Goal: Transaction & Acquisition: Obtain resource

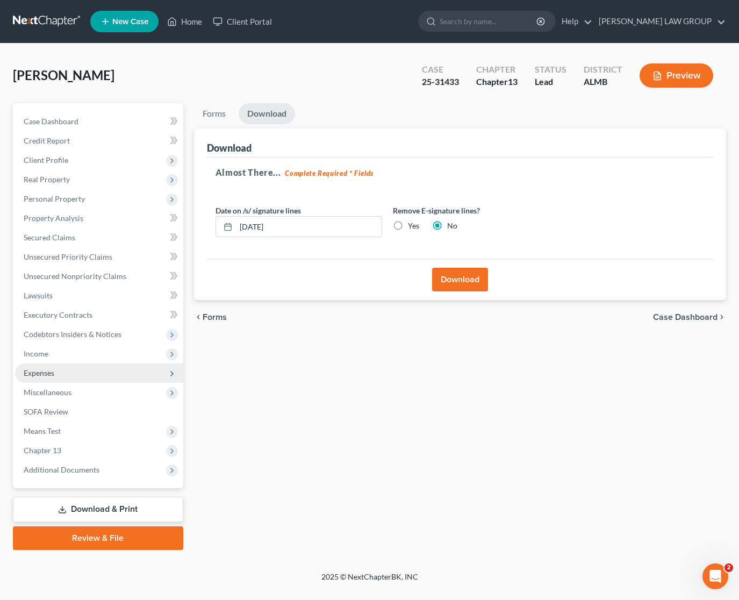
click at [49, 371] on span "Expenses" at bounding box center [39, 372] width 31 height 9
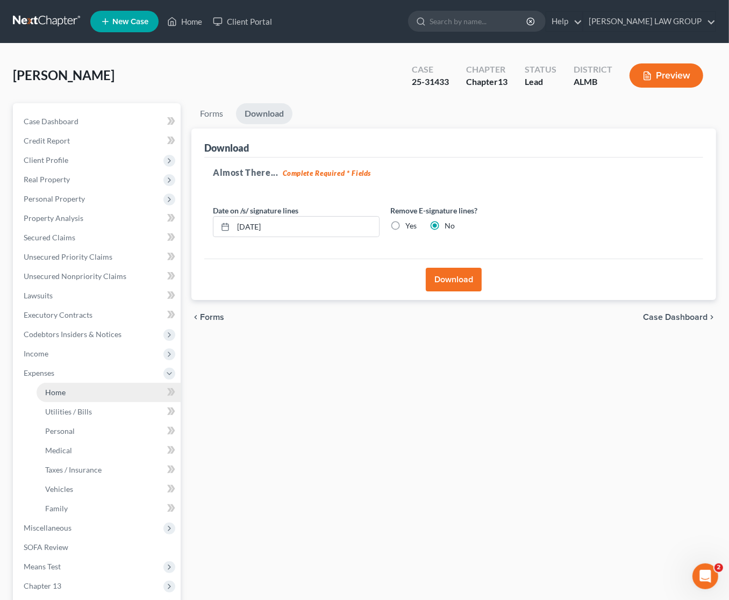
click at [68, 395] on link "Home" at bounding box center [109, 392] width 144 height 19
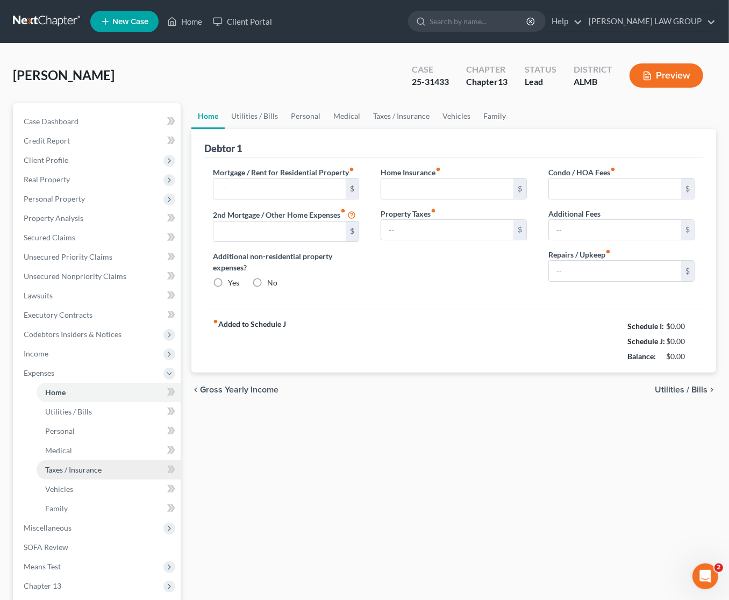
type input "600.00"
type input "0.00"
radio input "true"
type input "0.00"
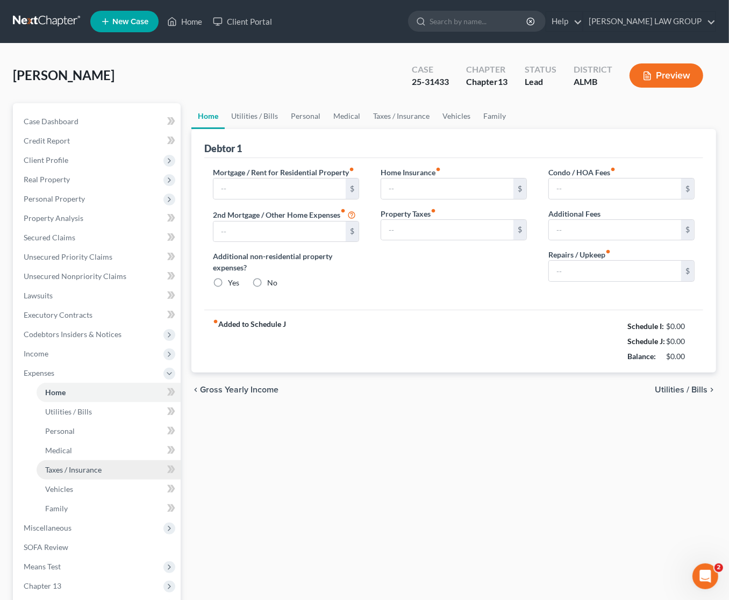
type input "0.00"
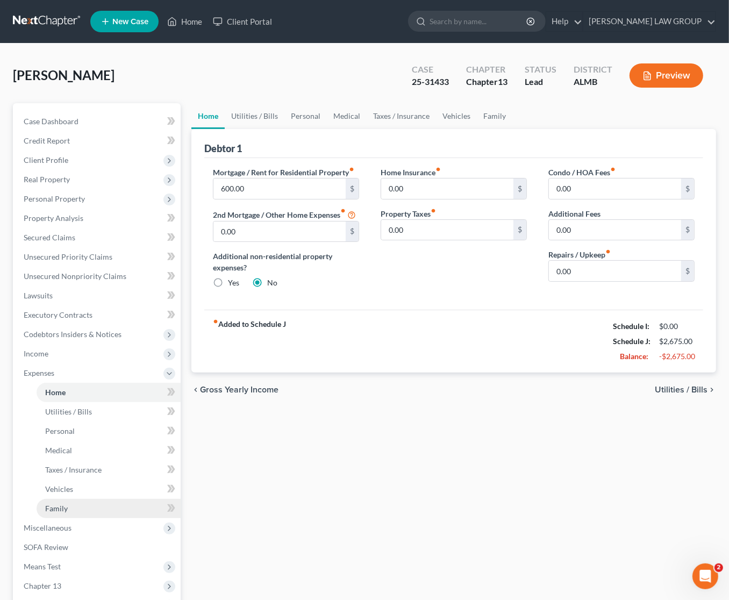
click at [59, 506] on span "Family" at bounding box center [56, 508] width 23 height 9
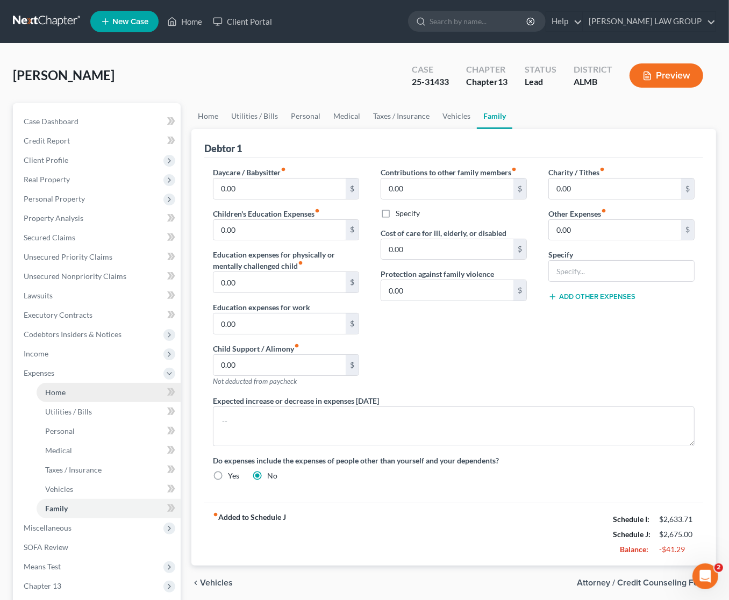
click at [77, 393] on link "Home" at bounding box center [109, 392] width 144 height 19
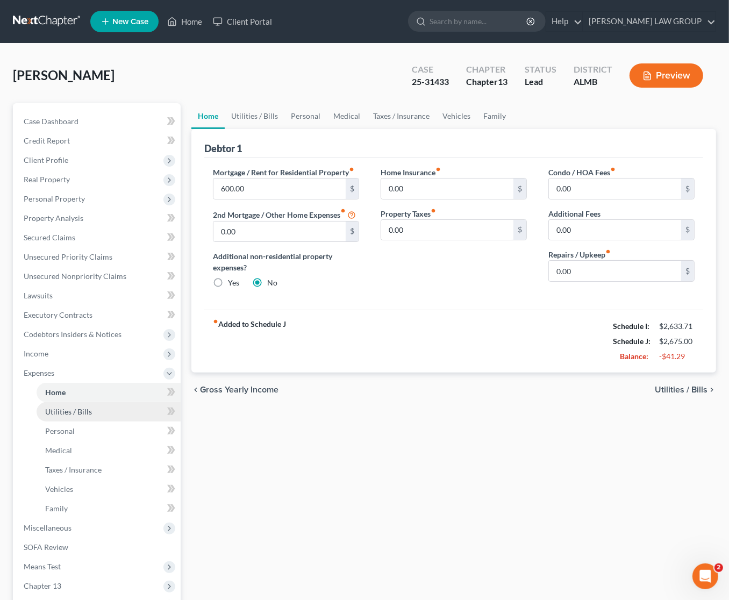
click at [82, 415] on link "Utilities / Bills" at bounding box center [109, 411] width 144 height 19
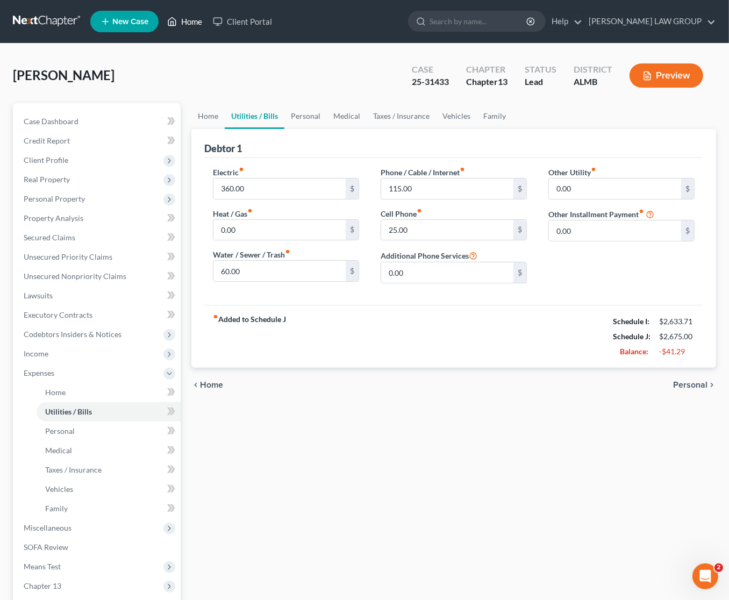
click at [194, 20] on link "Home" at bounding box center [185, 21] width 46 height 19
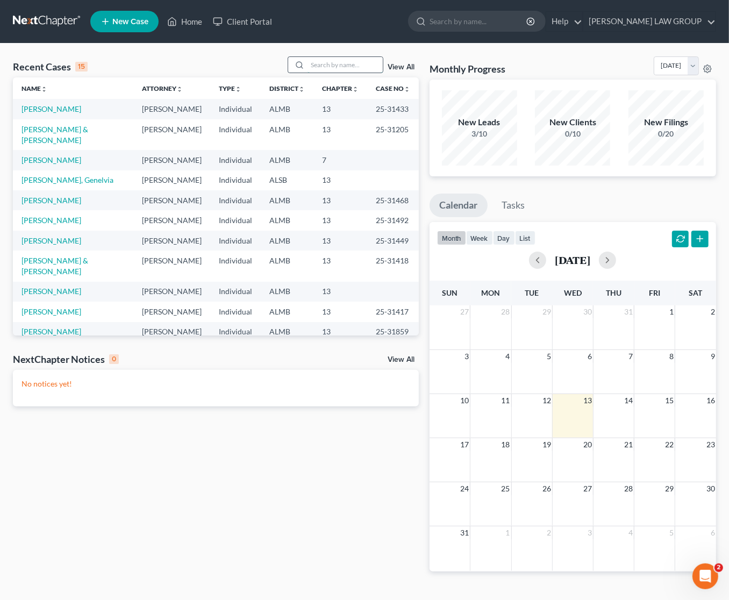
click at [357, 68] on input "search" at bounding box center [344, 65] width 75 height 16
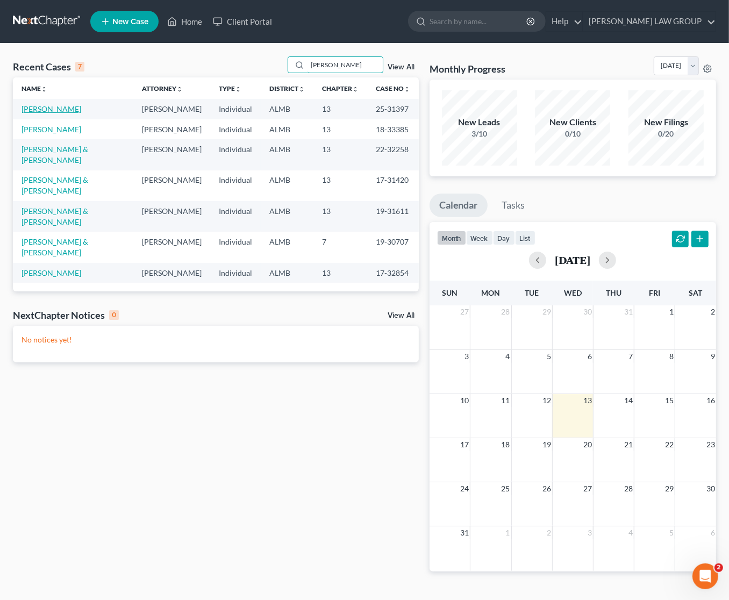
type input "[PERSON_NAME]"
click at [51, 111] on link "[PERSON_NAME]" at bounding box center [52, 108] width 60 height 9
select select "4"
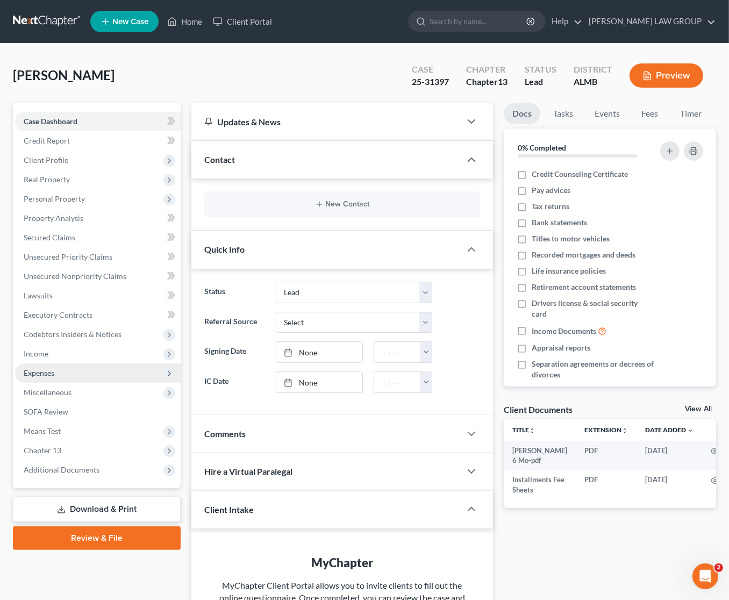
click at [52, 371] on span "Expenses" at bounding box center [39, 372] width 31 height 9
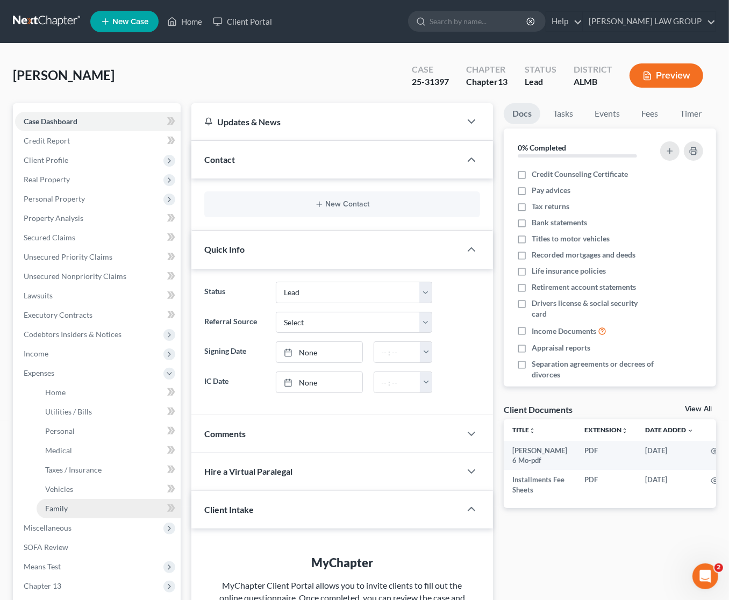
click at [78, 511] on link "Family" at bounding box center [109, 508] width 144 height 19
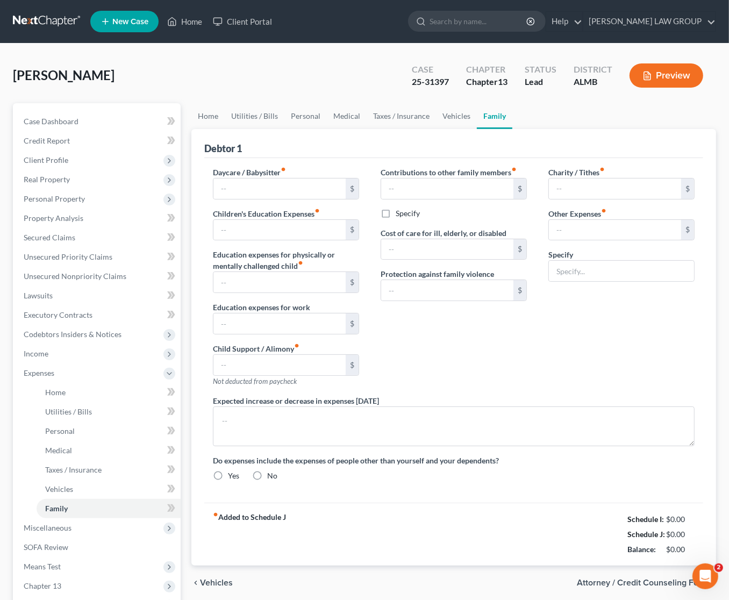
type input "0.00"
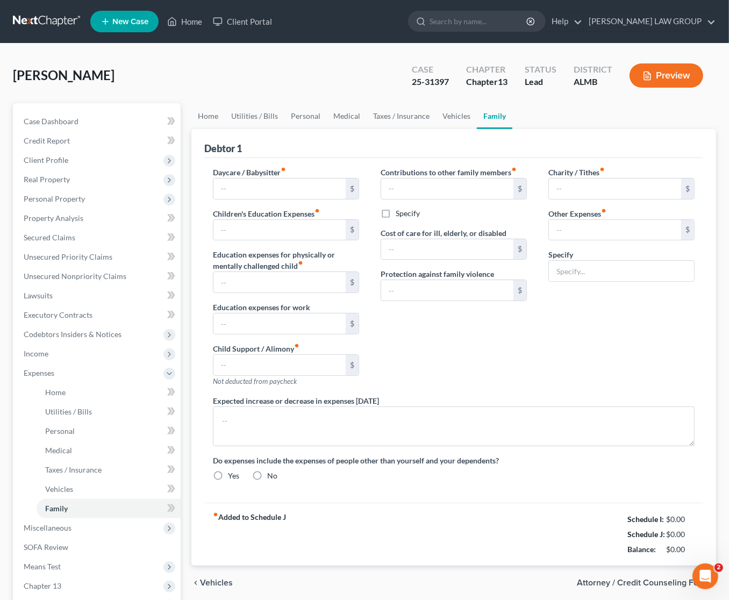
type input "0.00"
type input "1,200.00"
type input "0.00"
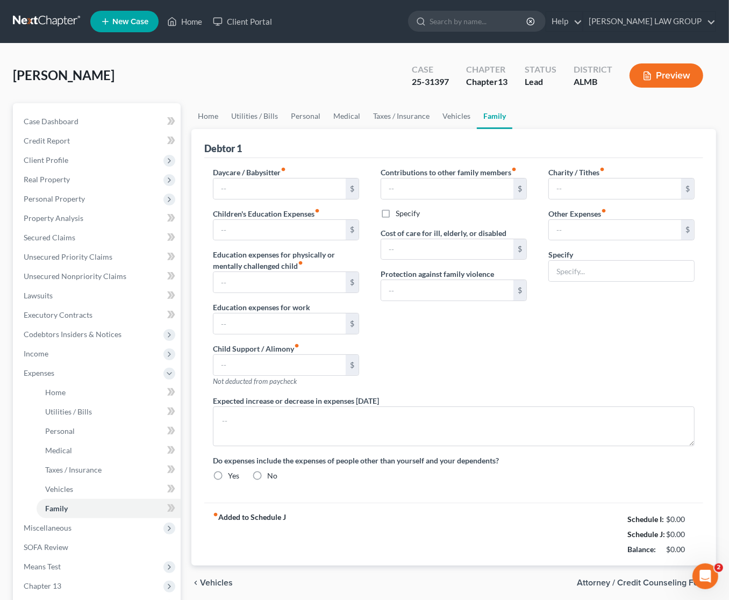
radio input "true"
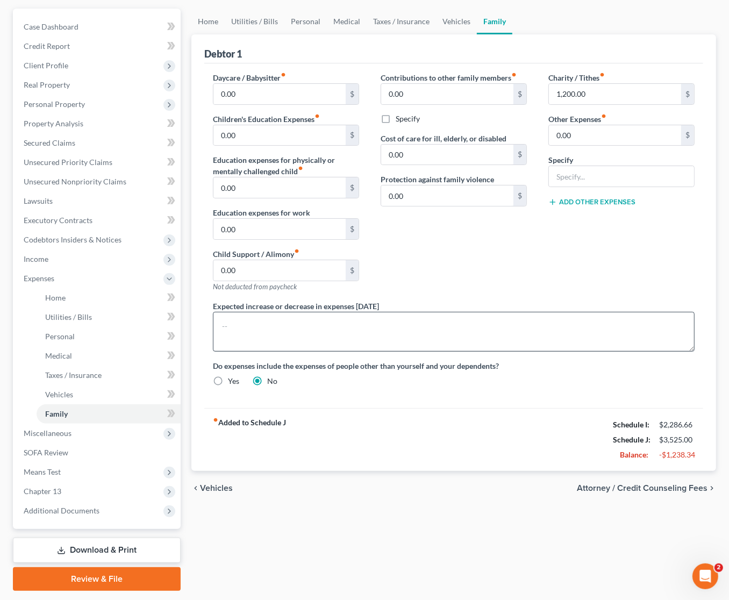
scroll to position [58, 0]
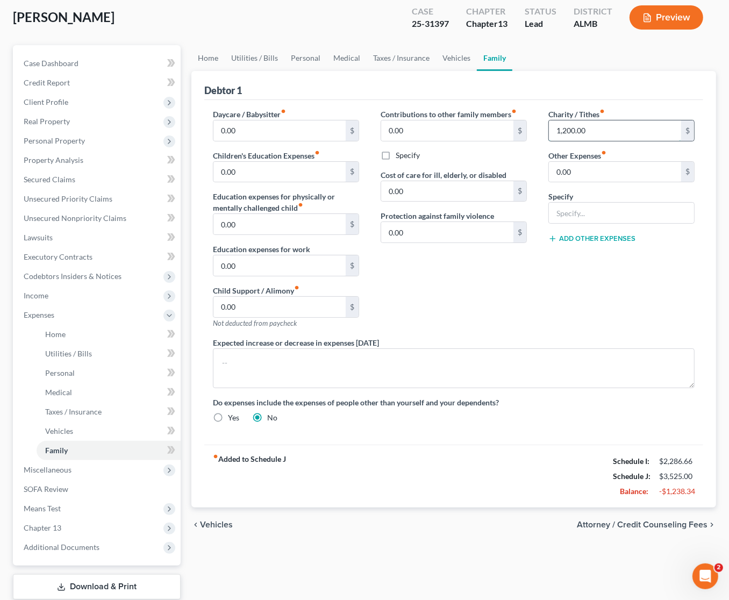
click at [600, 124] on input "1,200.00" at bounding box center [615, 130] width 132 height 20
type input "120"
click at [612, 318] on div "Charity / Tithes fiber_manual_record 120 $ Other Expenses fiber_manual_record 0…" at bounding box center [622, 223] width 168 height 228
click at [73, 355] on span "Utilities / Bills" at bounding box center [68, 353] width 47 height 9
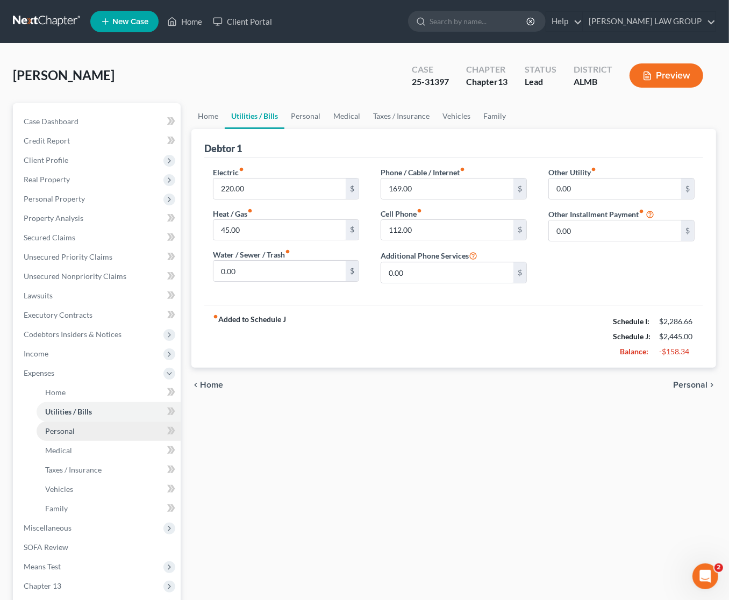
click at [69, 432] on span "Personal" at bounding box center [60, 430] width 30 height 9
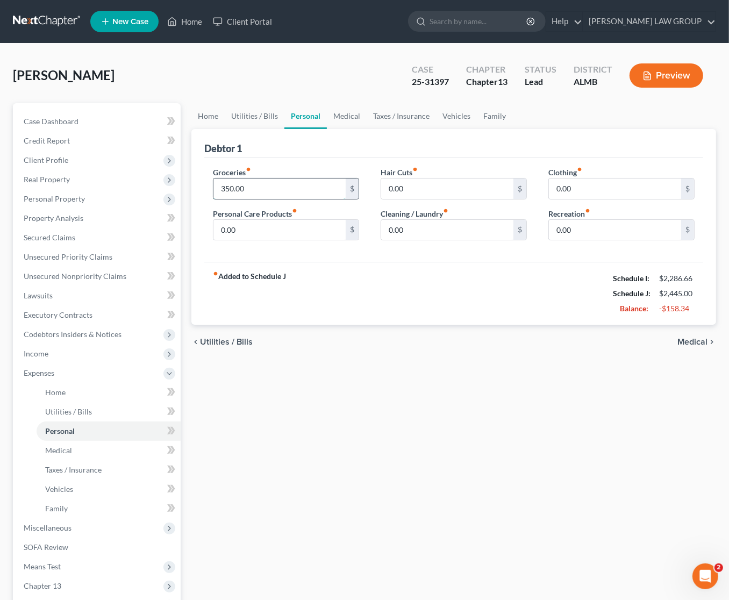
click at [265, 185] on input "350.00" at bounding box center [279, 188] width 132 height 20
type input "200"
drag, startPoint x: 86, startPoint y: 447, endPoint x: 87, endPoint y: 454, distance: 7.0
click at [86, 447] on link "Medical" at bounding box center [109, 450] width 144 height 19
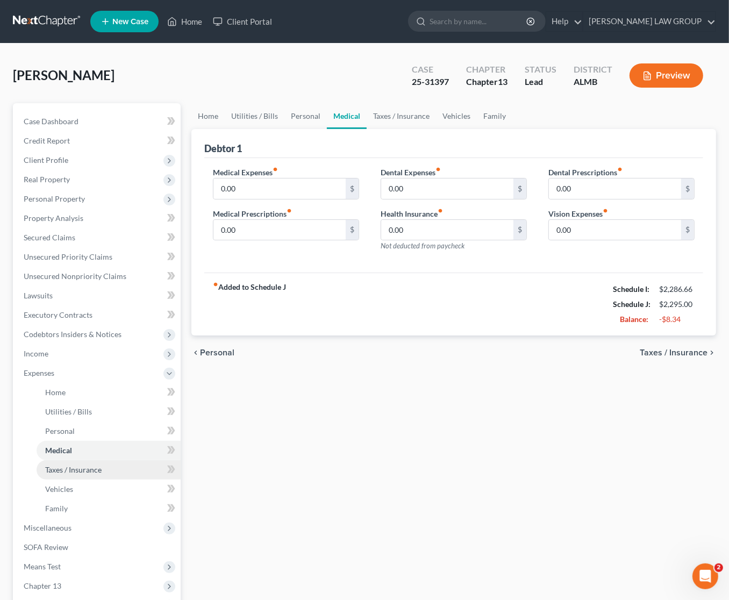
click at [84, 465] on span "Taxes / Insurance" at bounding box center [73, 469] width 56 height 9
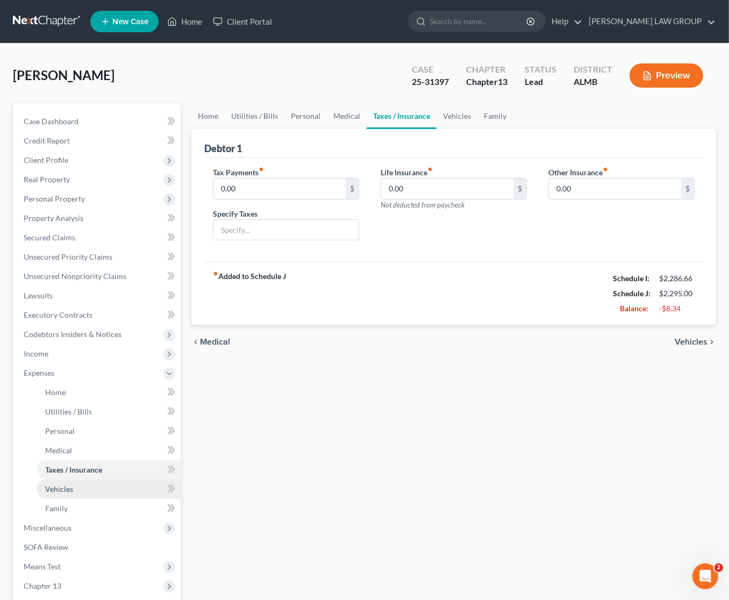
click at [74, 482] on link "Vehicles" at bounding box center [109, 488] width 144 height 19
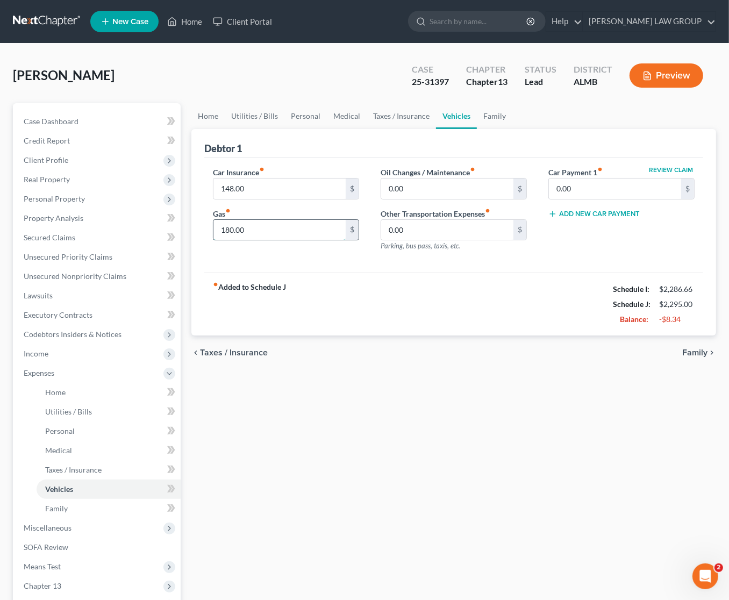
click at [254, 223] on input "180.00" at bounding box center [279, 230] width 132 height 20
click at [277, 434] on div "Home Utilities / Bills Personal Medical Taxes / Insurance Vehicles Family Debto…" at bounding box center [453, 394] width 535 height 582
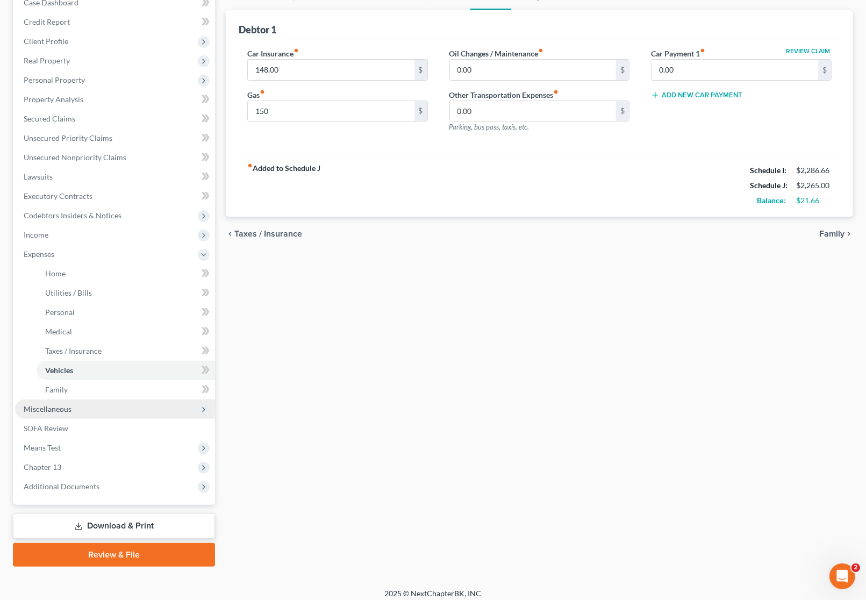
scroll to position [125, 0]
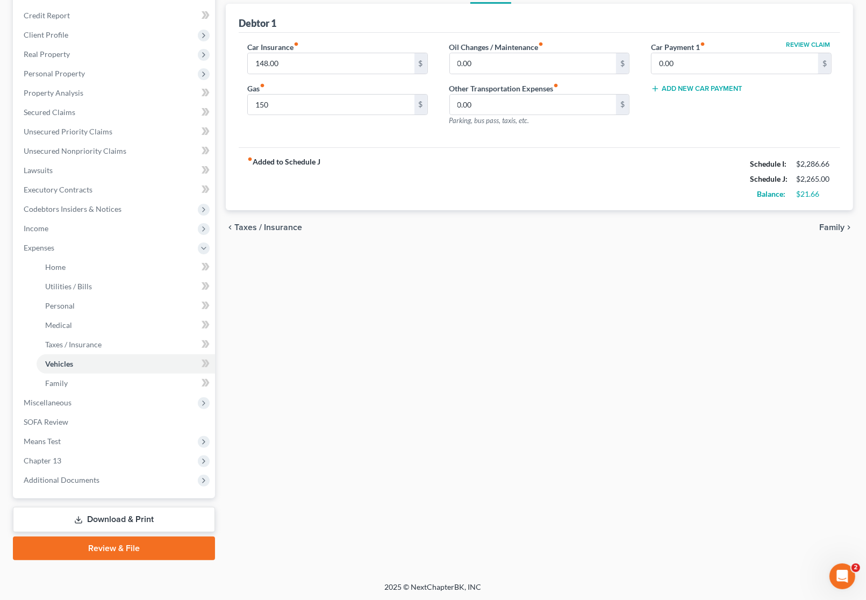
click at [117, 512] on link "Download & Print" at bounding box center [114, 519] width 202 height 25
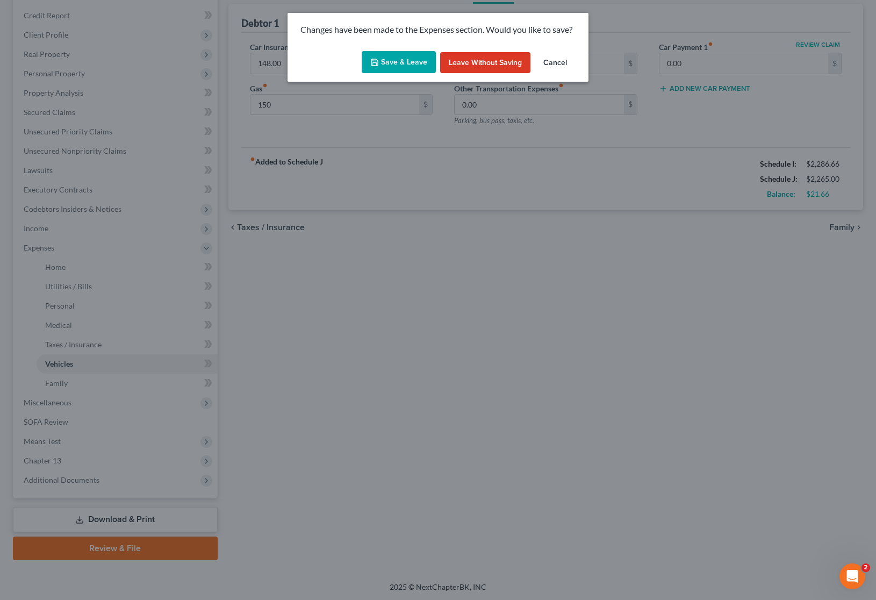
click at [382, 62] on button "Save & Leave" at bounding box center [399, 62] width 74 height 23
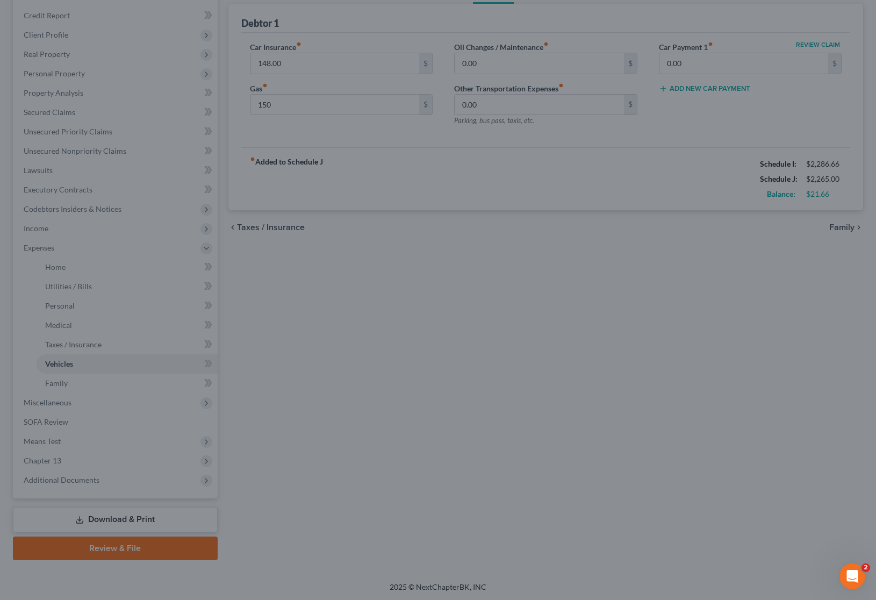
type input "150.00"
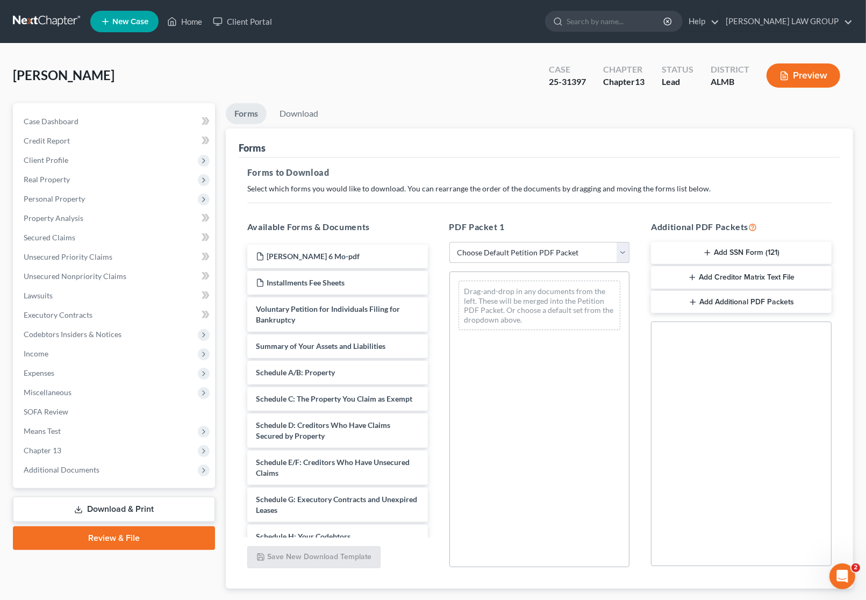
click at [546, 253] on select "Choose Default Petition PDF Packet Complete Bankruptcy Petition (all forms and …" at bounding box center [539, 253] width 181 height 22
select select "2"
click at [449, 242] on select "Choose Default Petition PDF Packet Complete Bankruptcy Petition (all forms and …" at bounding box center [539, 253] width 181 height 22
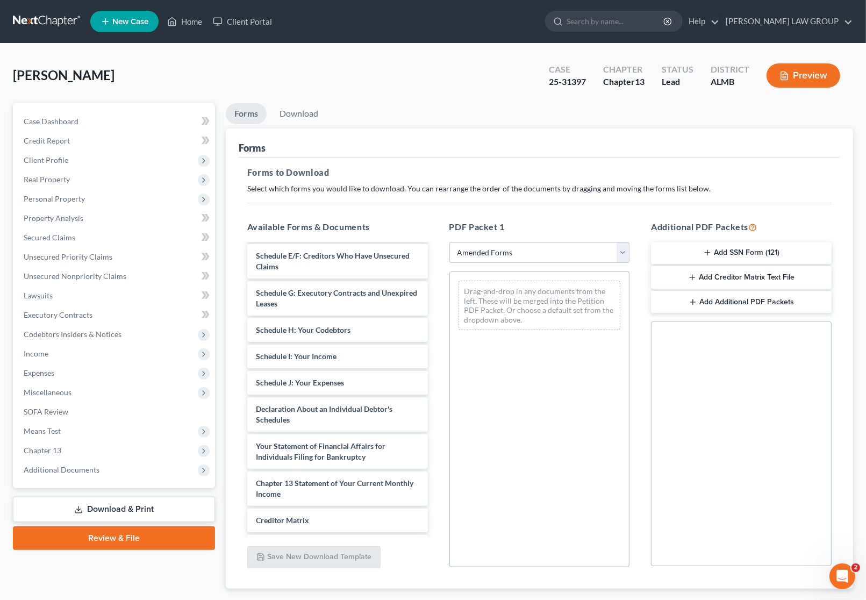
scroll to position [202, 0]
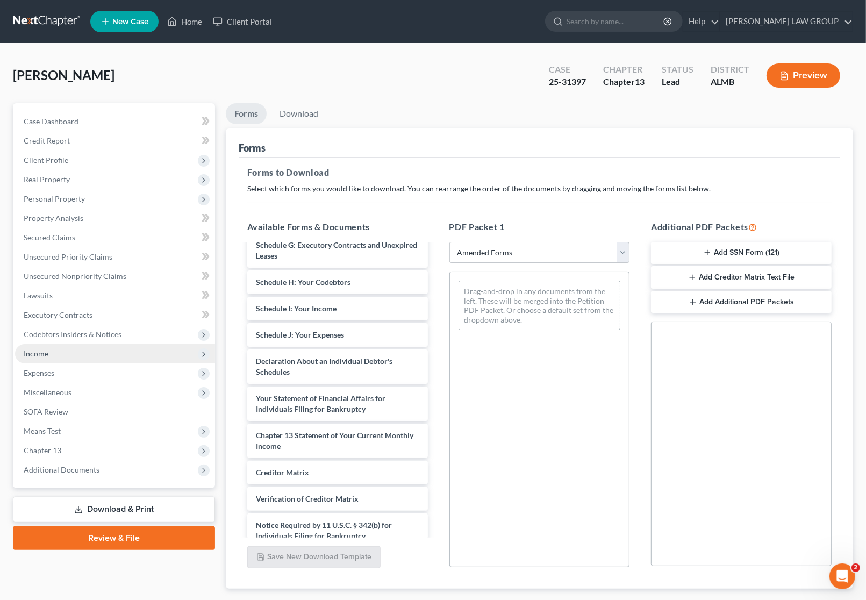
click at [48, 349] on span "Income" at bounding box center [115, 353] width 200 height 19
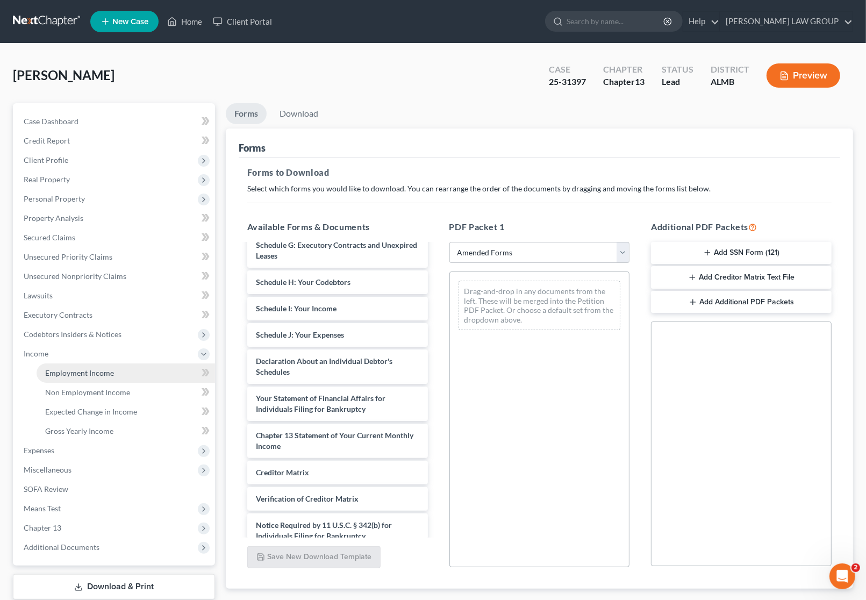
click at [62, 374] on span "Employment Income" at bounding box center [79, 372] width 69 height 9
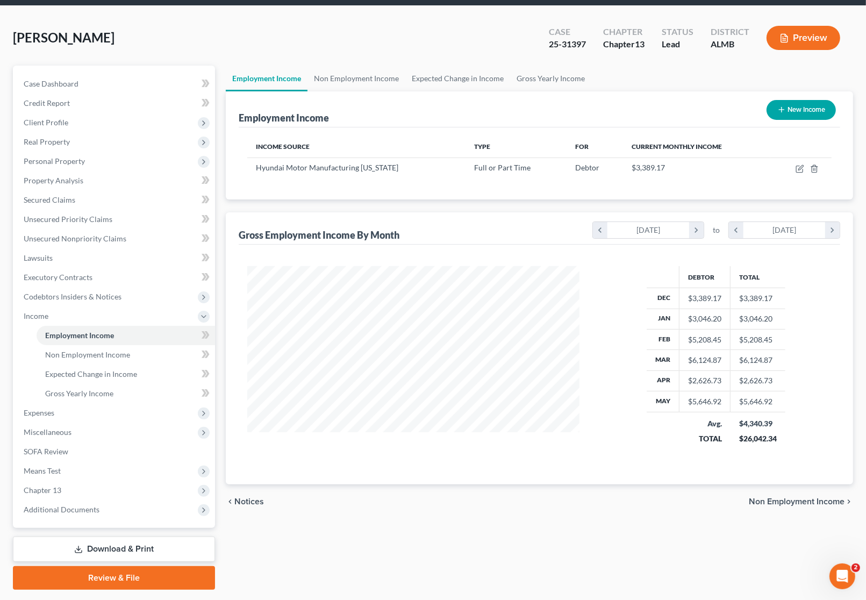
scroll to position [67, 0]
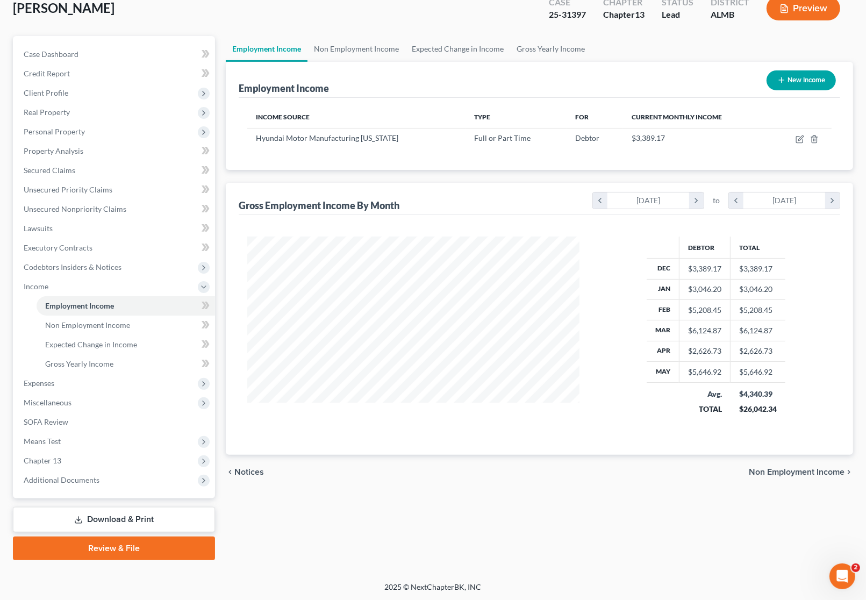
click at [112, 518] on link "Download & Print" at bounding box center [114, 519] width 202 height 25
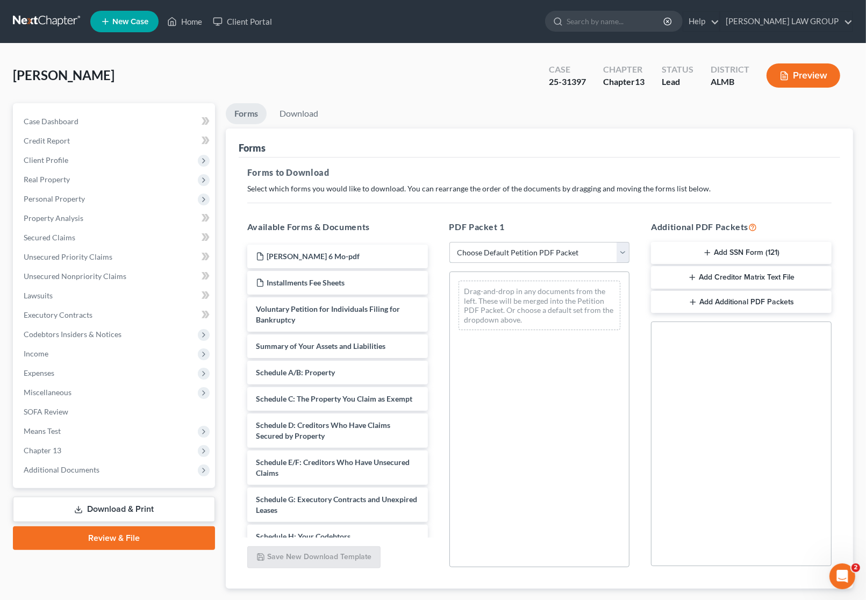
click at [518, 248] on select "Choose Default Petition PDF Packet Complete Bankruptcy Petition (all forms and …" at bounding box center [539, 253] width 181 height 22
select select "2"
click at [449, 242] on select "Choose Default Petition PDF Packet Complete Bankruptcy Petition (all forms and …" at bounding box center [539, 253] width 181 height 22
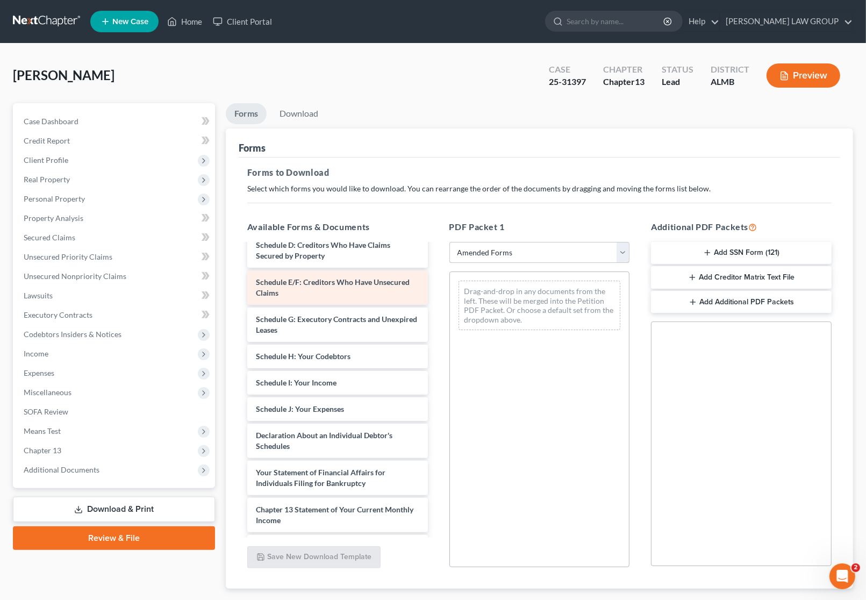
scroll to position [134, 0]
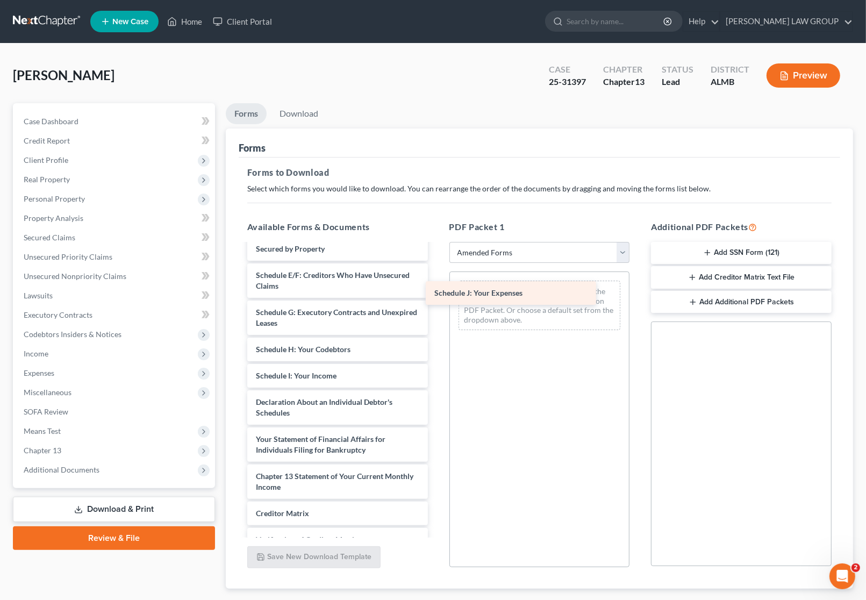
drag, startPoint x: 324, startPoint y: 409, endPoint x: 511, endPoint y: 284, distance: 224.8
click at [436, 284] on div "Schedule J: Your Expenses Voluntary Petition for Individuals Filing for Bankrup…" at bounding box center [338, 362] width 198 height 505
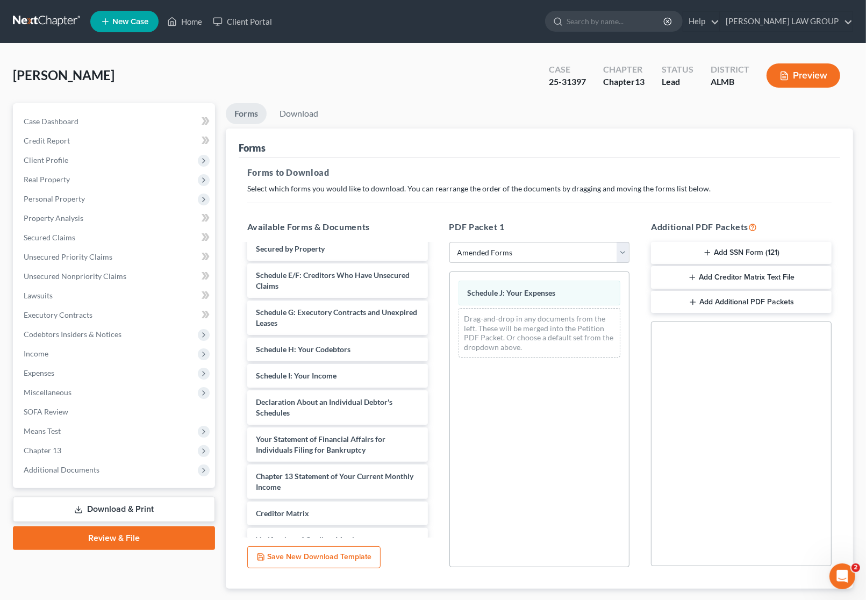
scroll to position [63, 0]
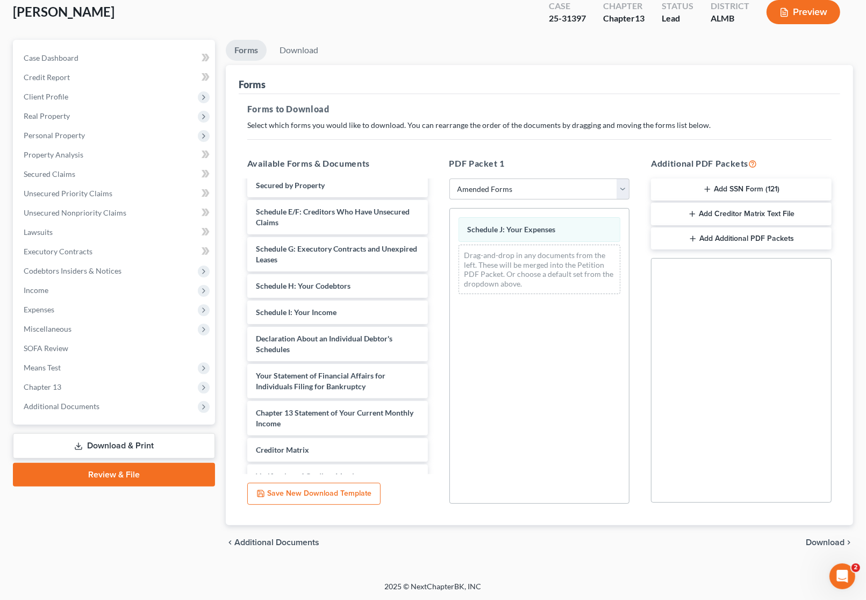
click at [739, 539] on span "Download" at bounding box center [825, 542] width 39 height 9
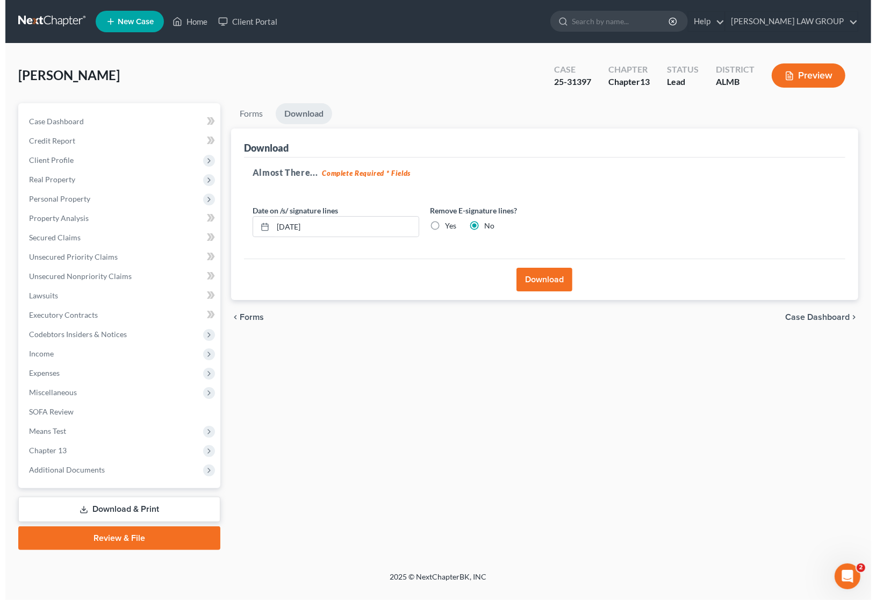
scroll to position [0, 0]
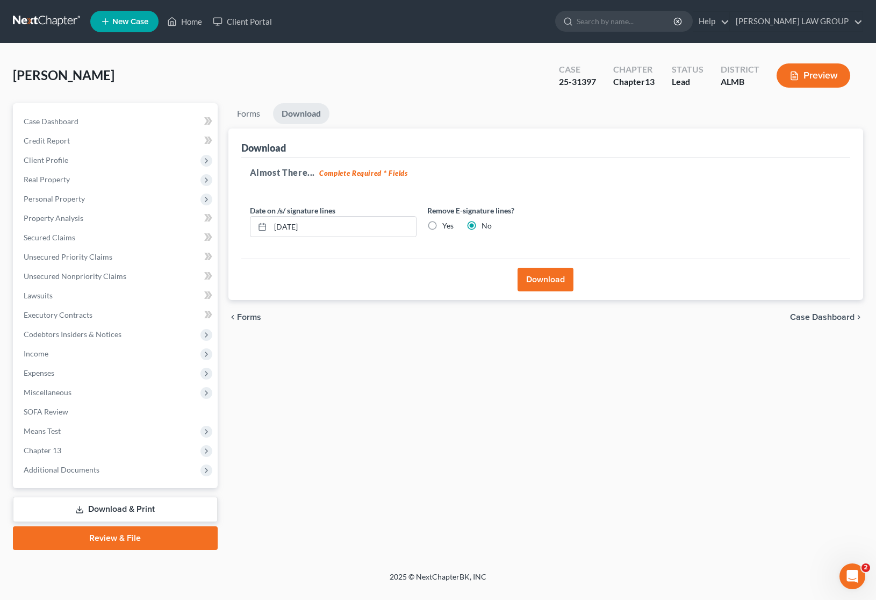
click at [539, 282] on button "Download" at bounding box center [546, 280] width 56 height 24
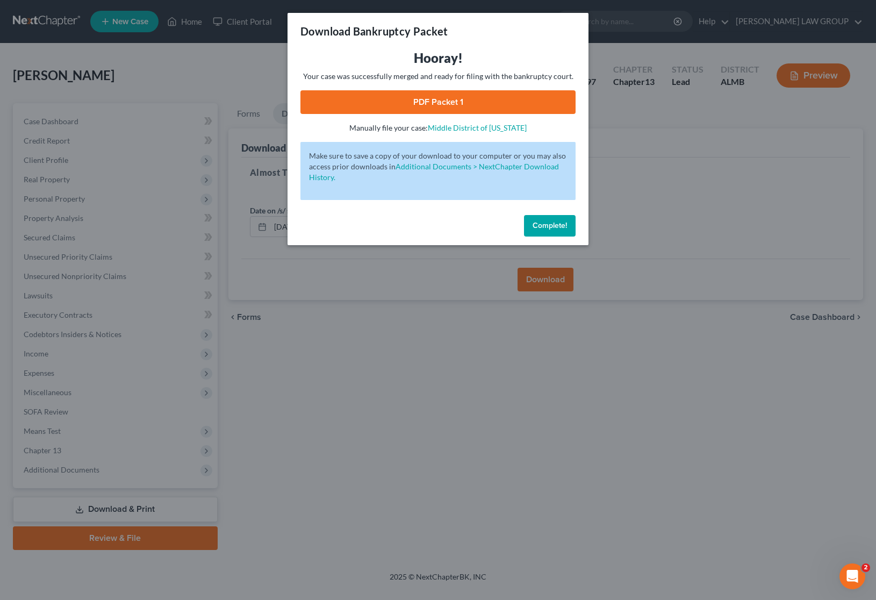
click at [434, 101] on link "PDF Packet 1" at bounding box center [437, 102] width 275 height 24
